Goal: Information Seeking & Learning: Learn about a topic

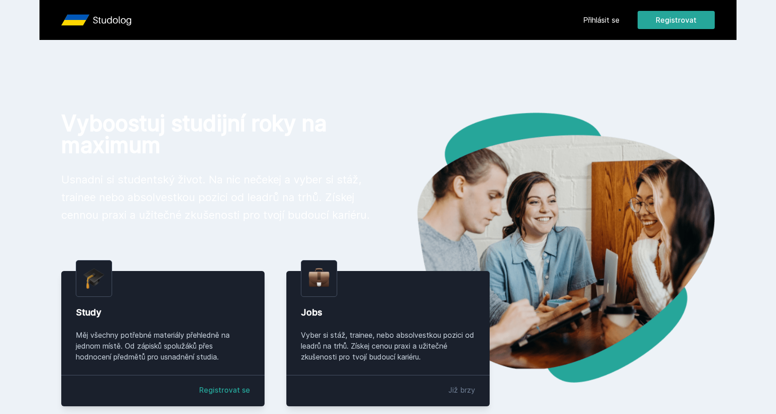
click at [605, 25] on link "Přihlásit se" at bounding box center [601, 20] width 36 height 11
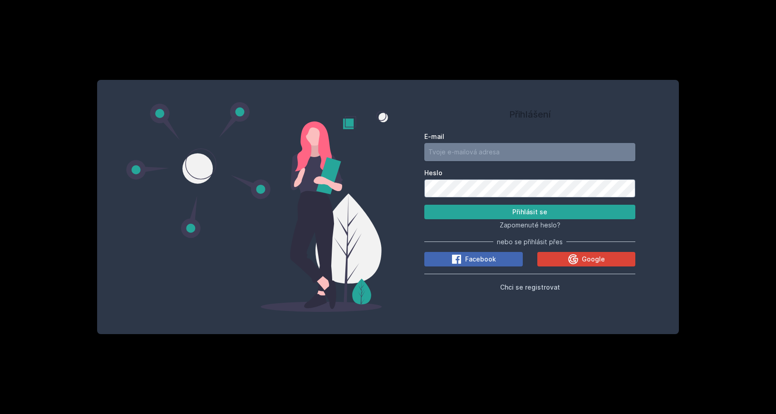
type input "[EMAIL_ADDRESS][DOMAIN_NAME]"
click at [530, 211] on button "Přihlásit se" at bounding box center [529, 212] width 211 height 15
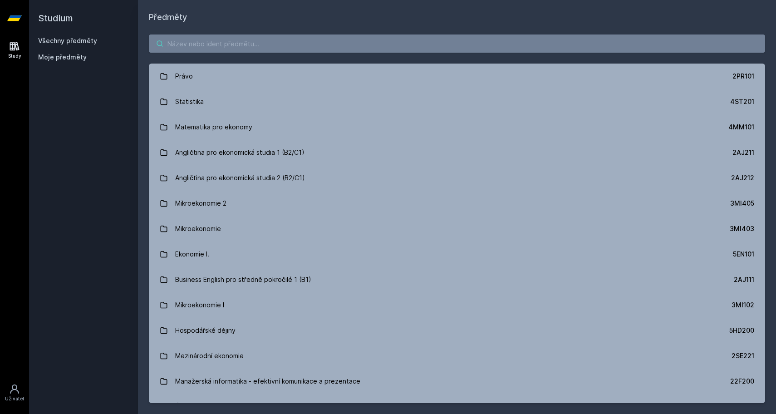
click at [282, 46] on input "search" at bounding box center [457, 43] width 616 height 18
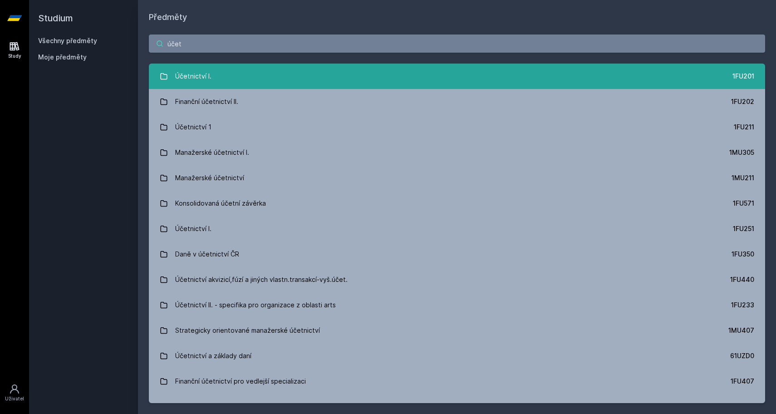
type input "účet"
click at [199, 84] on div "Účetnictví I." at bounding box center [193, 76] width 36 height 18
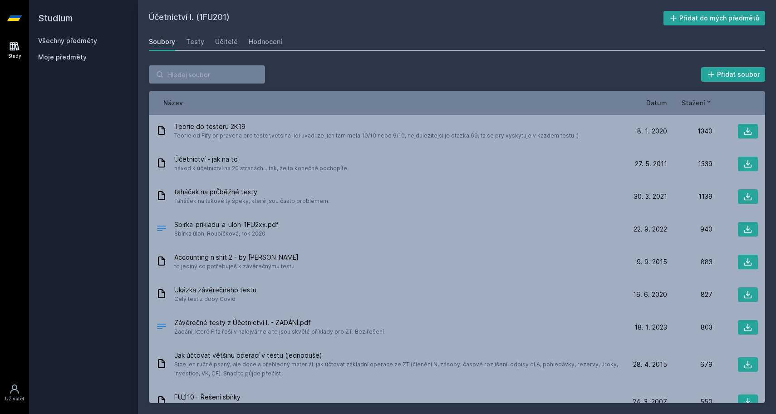
click at [690, 108] on div "Název Datum Stažení" at bounding box center [457, 103] width 616 height 24
click at [657, 101] on span "Datum" at bounding box center [656, 103] width 21 height 10
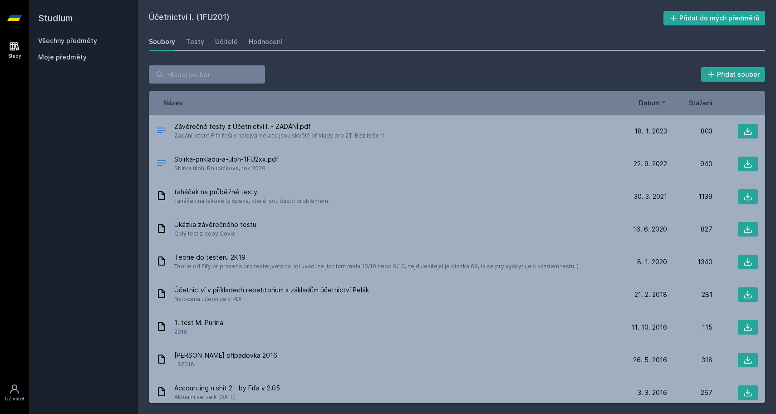
click at [657, 101] on span "Datum" at bounding box center [649, 103] width 21 height 10
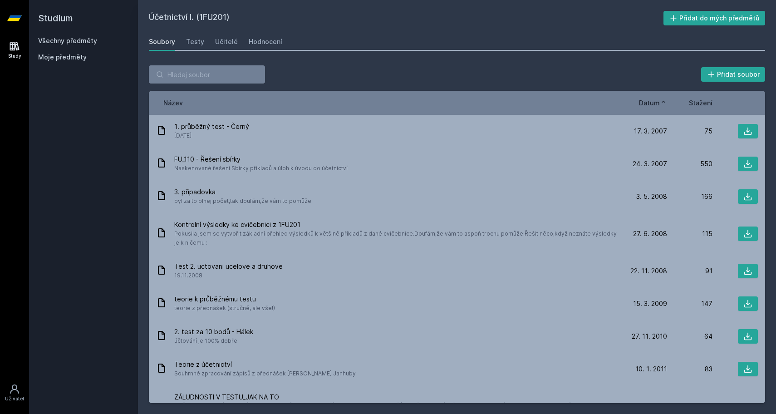
click at [657, 101] on span "Datum" at bounding box center [649, 103] width 21 height 10
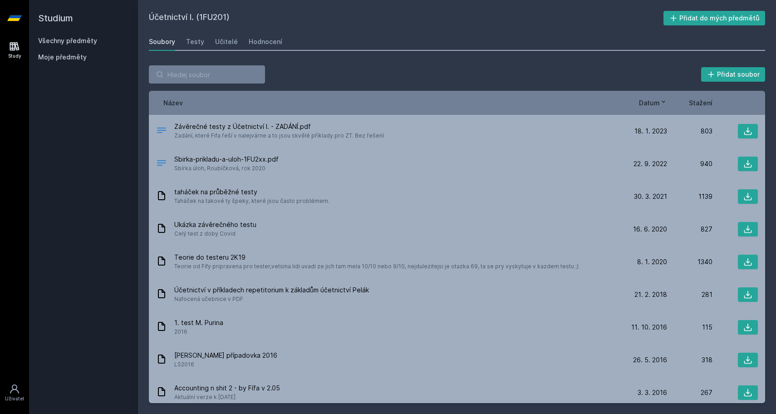
click at [657, 101] on span "Datum" at bounding box center [649, 103] width 21 height 10
click at [79, 41] on link "Všechny předměty" at bounding box center [67, 41] width 59 height 8
